Goal: Information Seeking & Learning: Learn about a topic

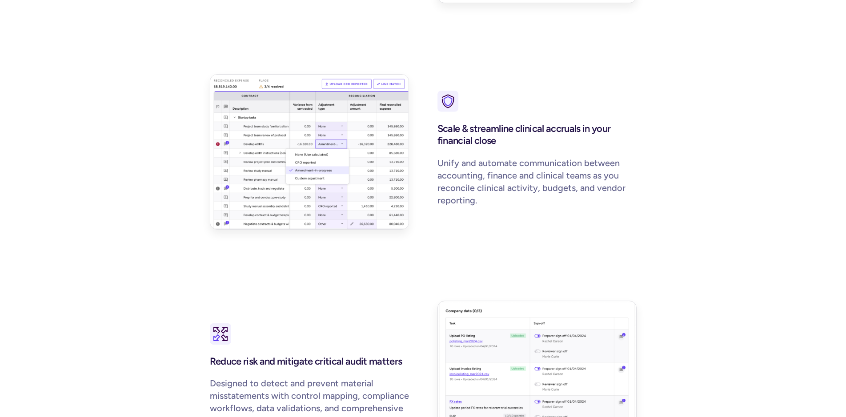
scroll to position [1224, 0]
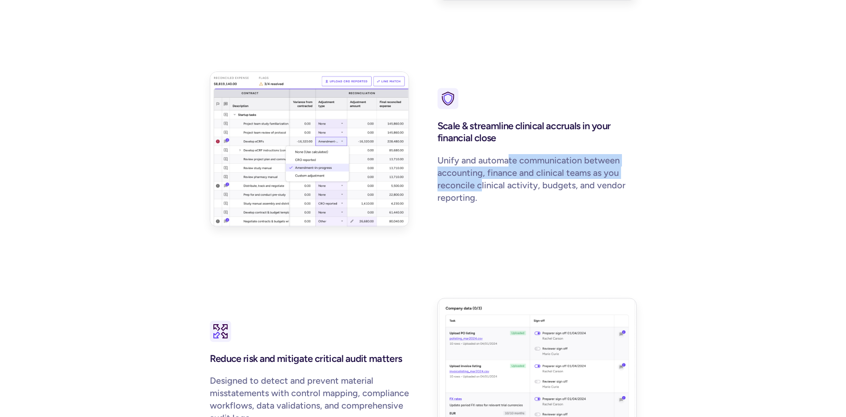
drag, startPoint x: 510, startPoint y: 168, endPoint x: 479, endPoint y: 195, distance: 40.6
click at [479, 195] on div "Scale & streamline clinical accruals in your financial close Unify and automate…" at bounding box center [536, 163] width 199 height 95
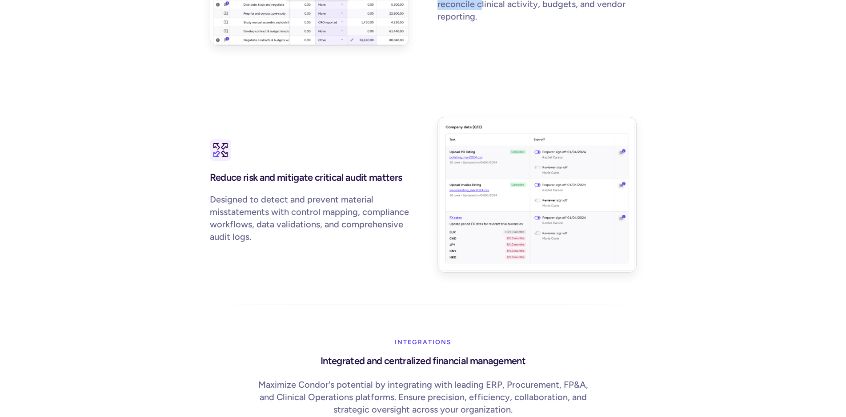
click at [220, 161] on img at bounding box center [220, 150] width 21 height 21
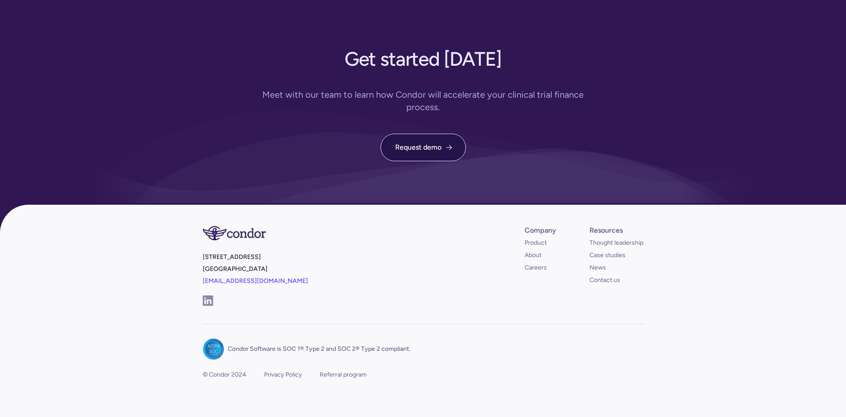
scroll to position [3168, 0]
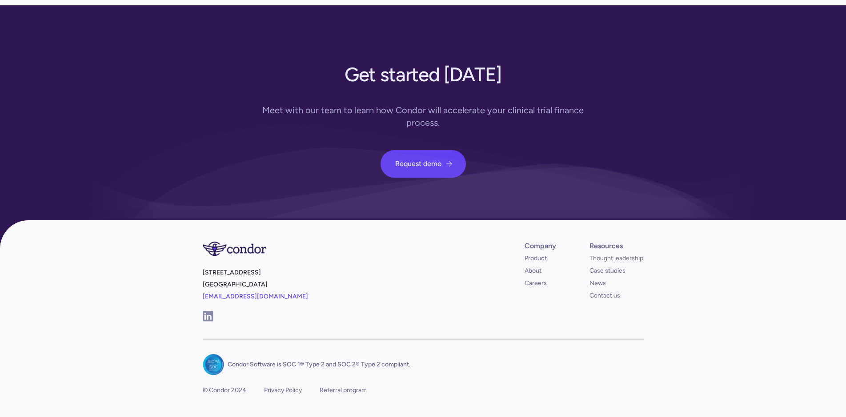
click at [612, 263] on link "Thought leadership" at bounding box center [616, 258] width 54 height 9
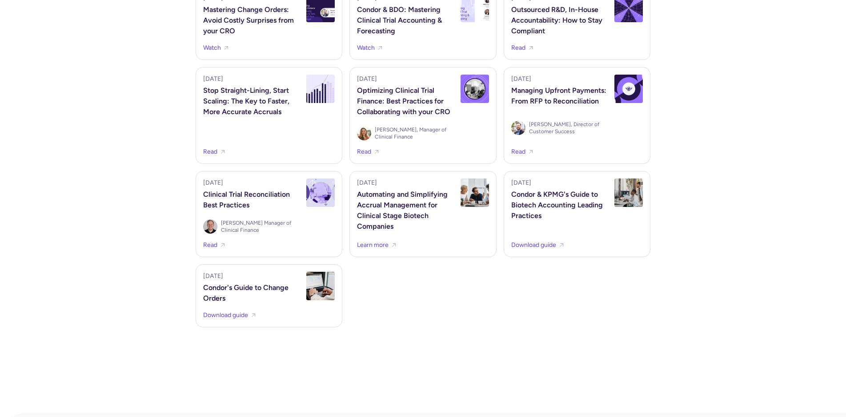
scroll to position [816, 0]
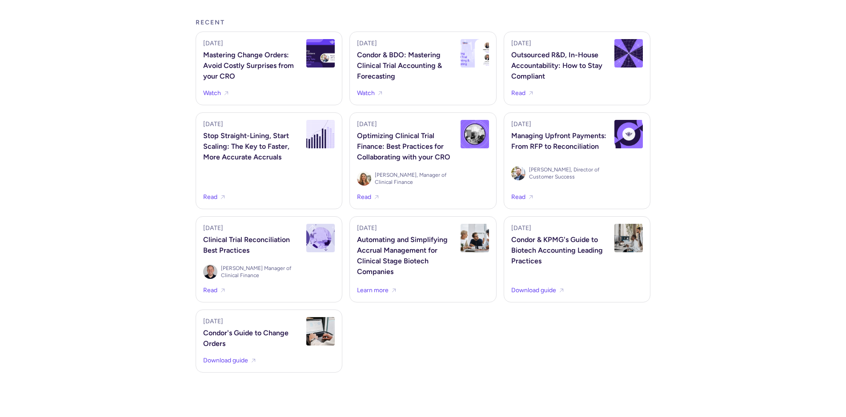
click at [376, 251] on div "Automating and Simplifying Accrual Management for Clinical Stage Biotech Compan…" at bounding box center [406, 256] width 98 height 43
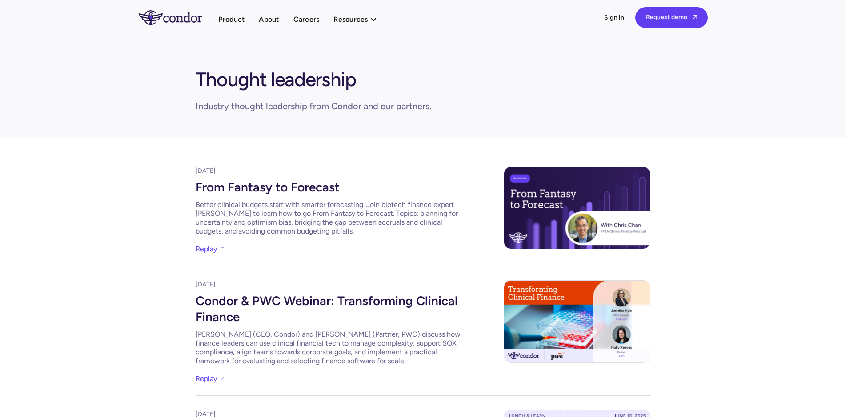
scroll to position [816, 0]
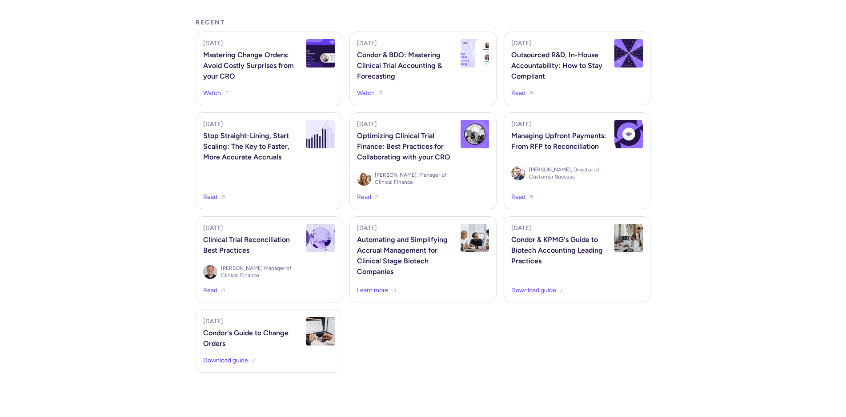
click at [251, 249] on div "Clinical Trial Reconciliation Best Practices" at bounding box center [252, 245] width 98 height 21
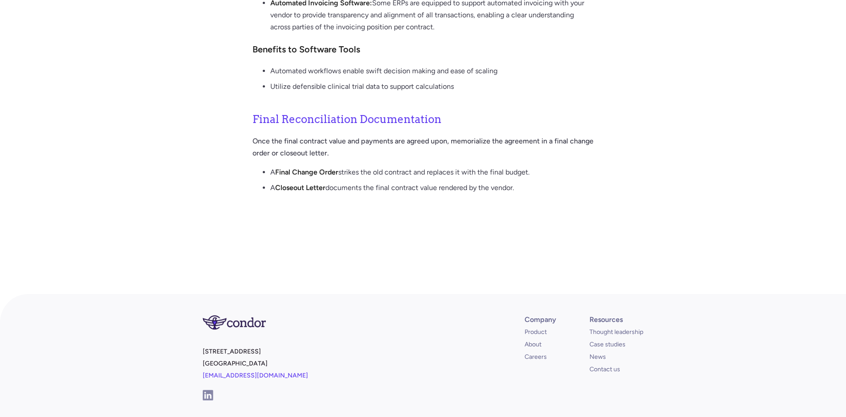
scroll to position [1315, 0]
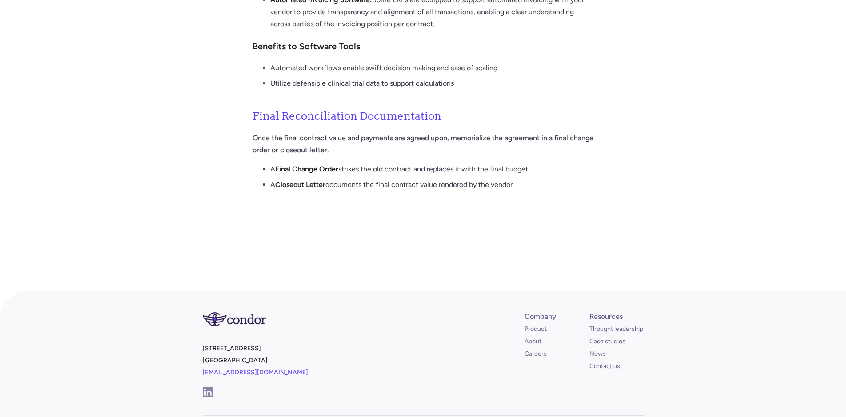
drag, startPoint x: 361, startPoint y: 84, endPoint x: 317, endPoint y: 118, distance: 56.1
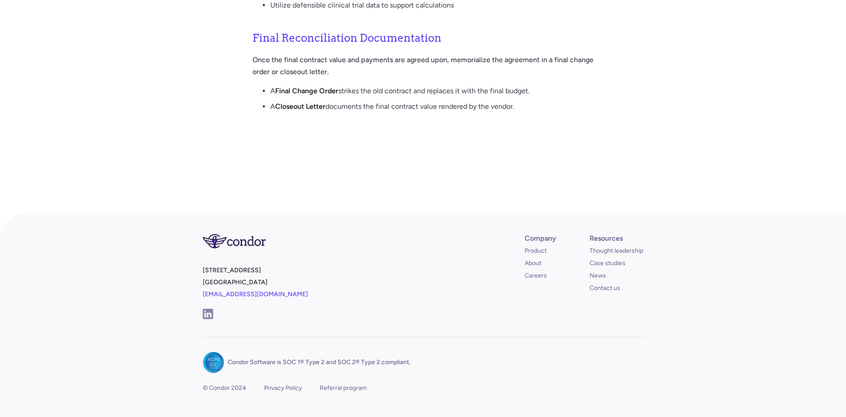
scroll to position [1406, 0]
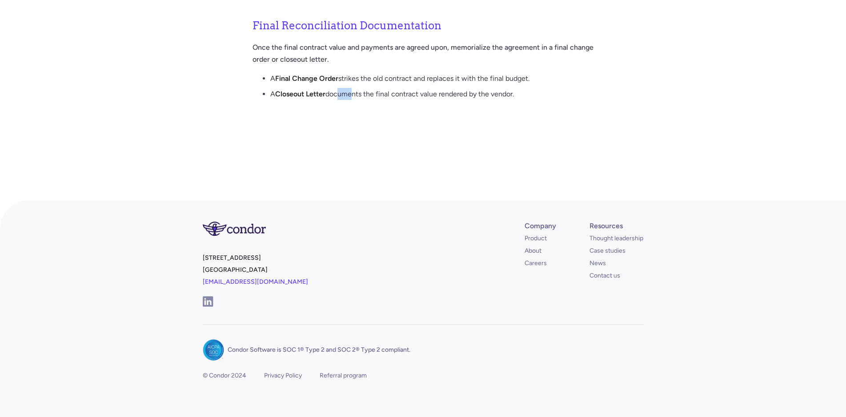
drag, startPoint x: 336, startPoint y: 247, endPoint x: 349, endPoint y: 250, distance: 13.2
click at [349, 104] on li "A Closeout Letter documents the final contract value rendered by the vendor." at bounding box center [432, 96] width 324 height 16
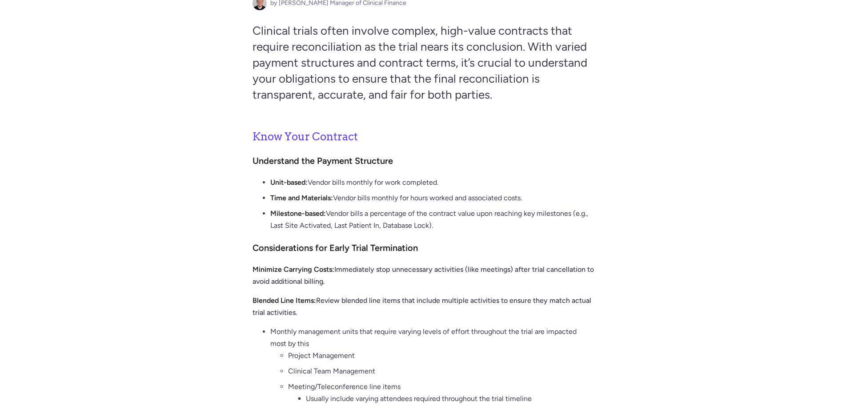
scroll to position [91, 0]
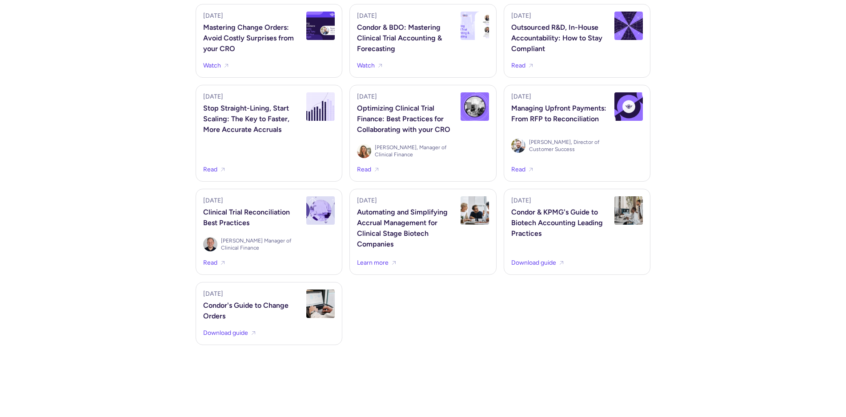
scroll to position [862, 0]
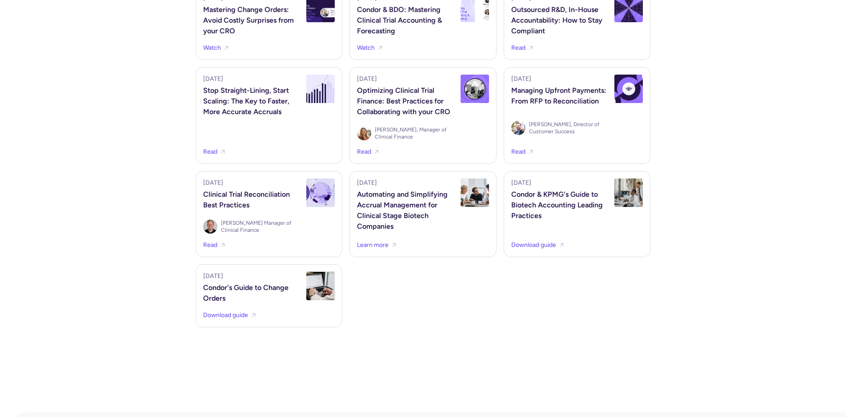
click at [395, 204] on div "Automating and Simplifying Accrual Management for Clinical Stage Biotech Compan…" at bounding box center [406, 210] width 98 height 43
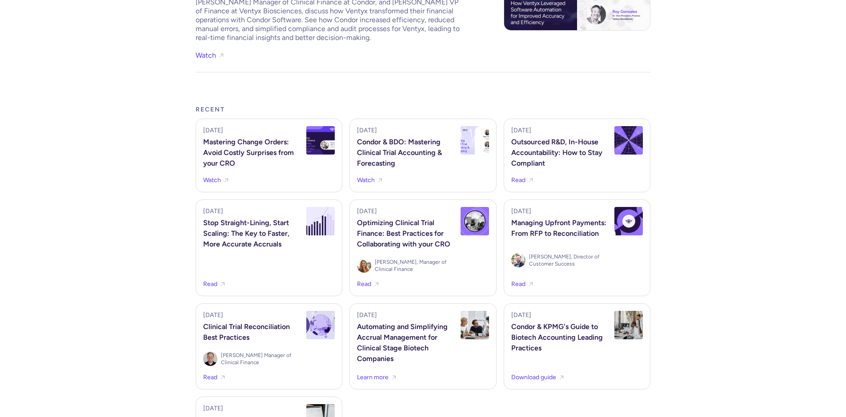
scroll to position [726, 0]
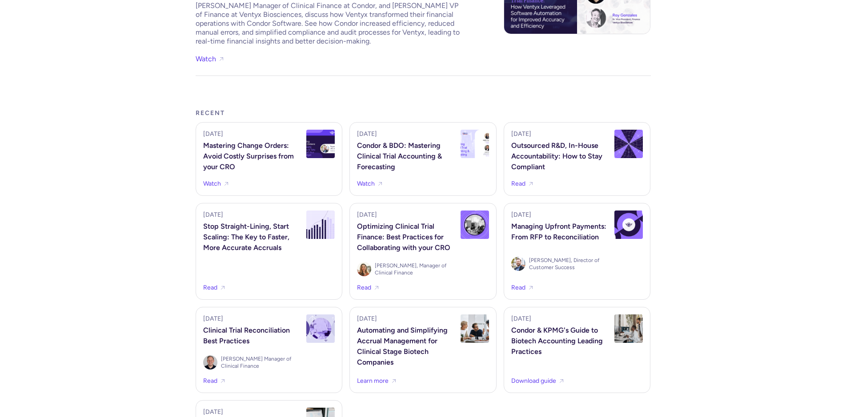
click at [389, 151] on div "Condor & BDO: Mastering Clinical Trial Accounting & Forecasting" at bounding box center [406, 156] width 98 height 32
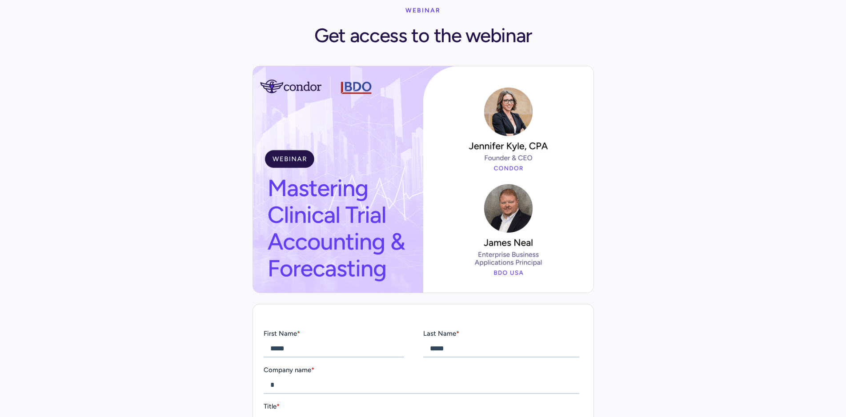
scroll to position [136, 0]
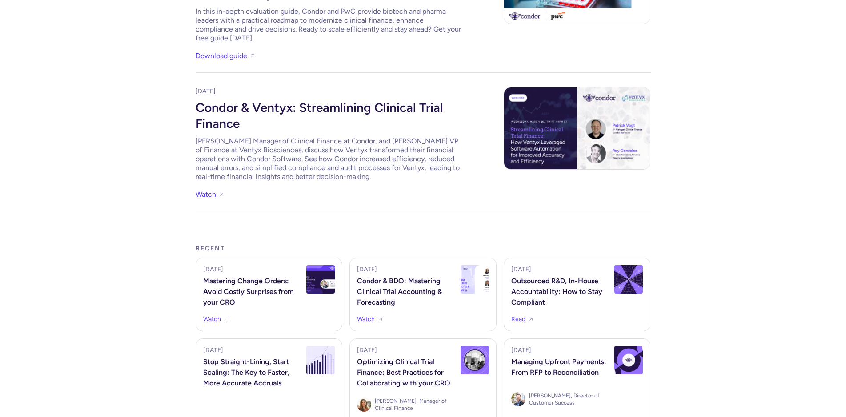
scroll to position [589, 0]
click at [344, 108] on div "Condor & Ventyx: Streamlining Clinical Trial Finance" at bounding box center [329, 114] width 267 height 37
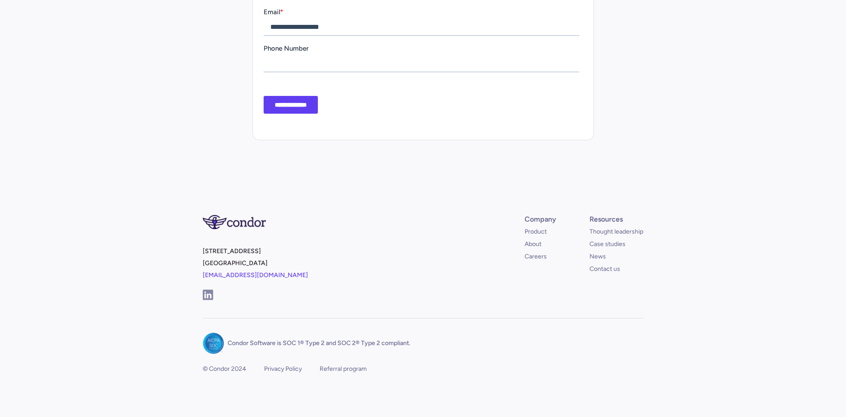
scroll to position [453, 0]
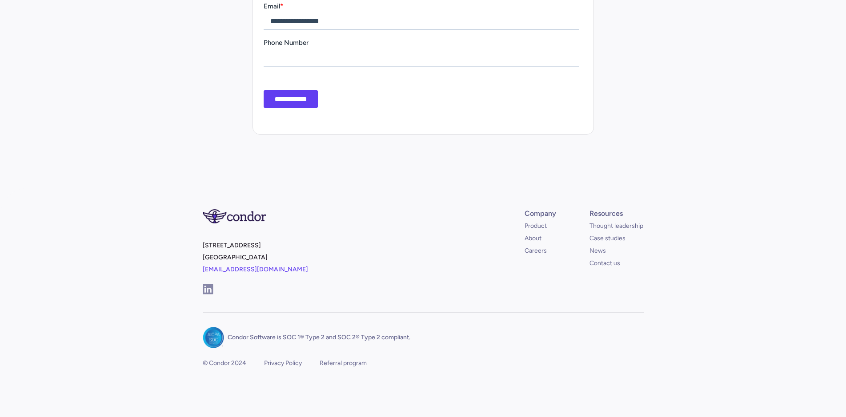
click at [296, 97] on input "**********" at bounding box center [290, 100] width 54 height 18
